Goal: Use online tool/utility: Utilize a website feature to perform a specific function

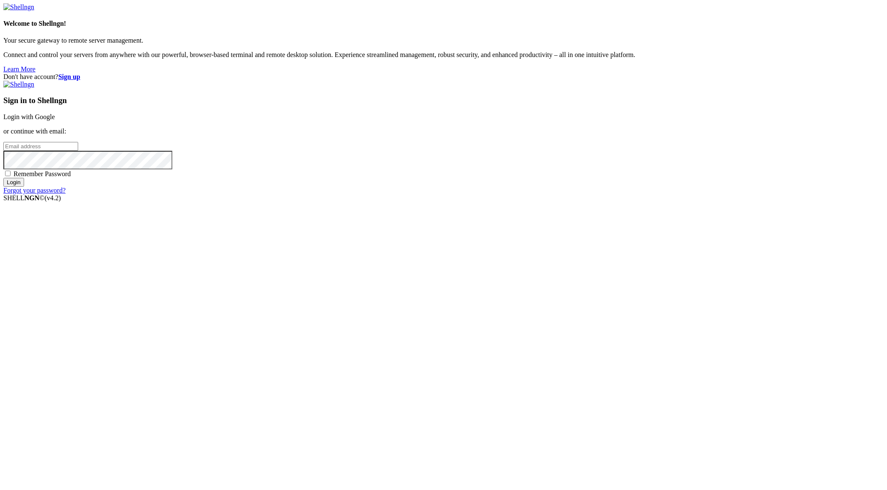
click at [78, 151] on input "email" at bounding box center [40, 146] width 75 height 9
type input "[PERSON_NAME]@[PERSON_NAME].h"
click at [78, 151] on input "email" at bounding box center [40, 146] width 75 height 9
type input "[PERSON_NAME][EMAIL_ADDRESS][PERSON_NAME][DOMAIN_NAME]"
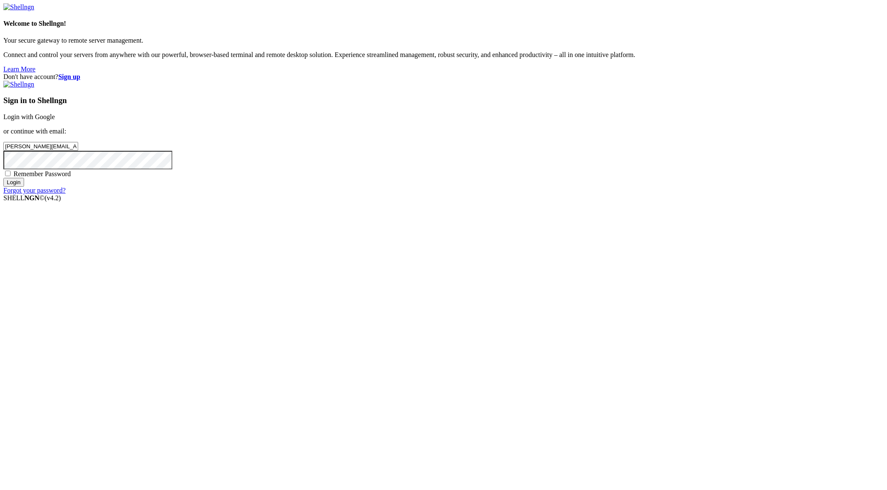
click at [3, 178] on input "Login" at bounding box center [13, 182] width 21 height 9
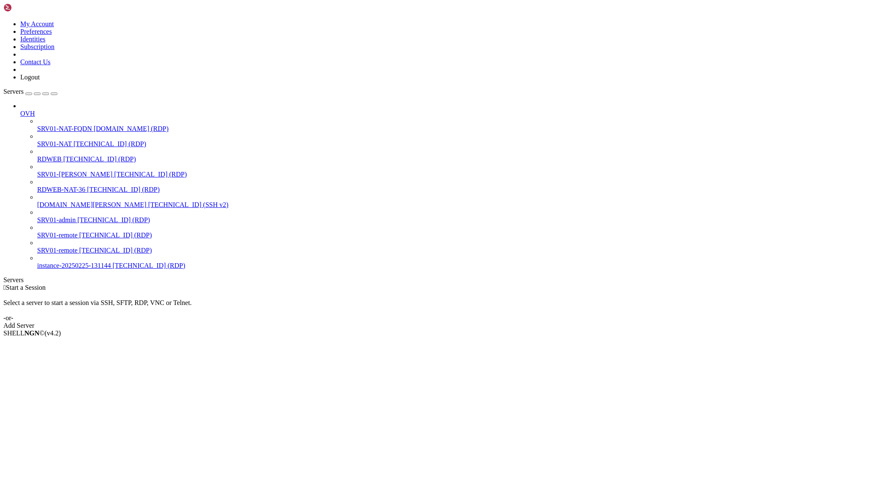
click at [73, 140] on span "[TECHNICAL_ID] (RDP)" at bounding box center [109, 143] width 73 height 7
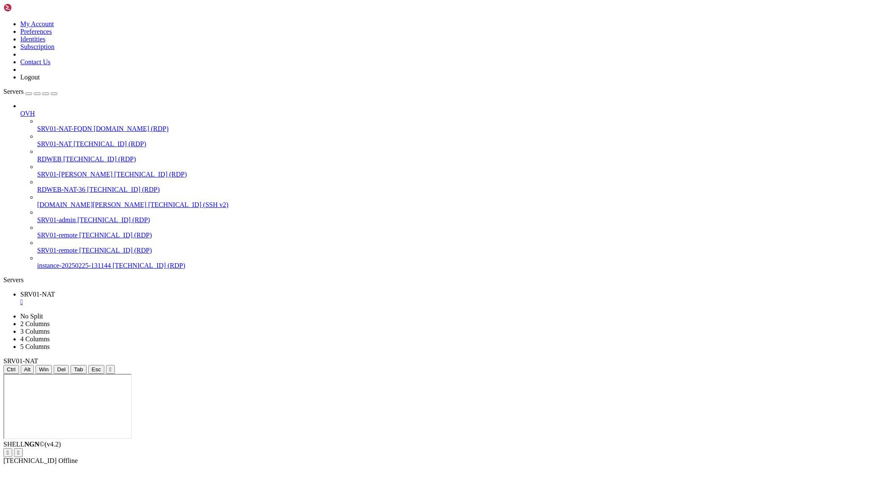
click at [54, 94] on icon "button" at bounding box center [54, 94] width 0 height 0
